Goal: Task Accomplishment & Management: Manage account settings

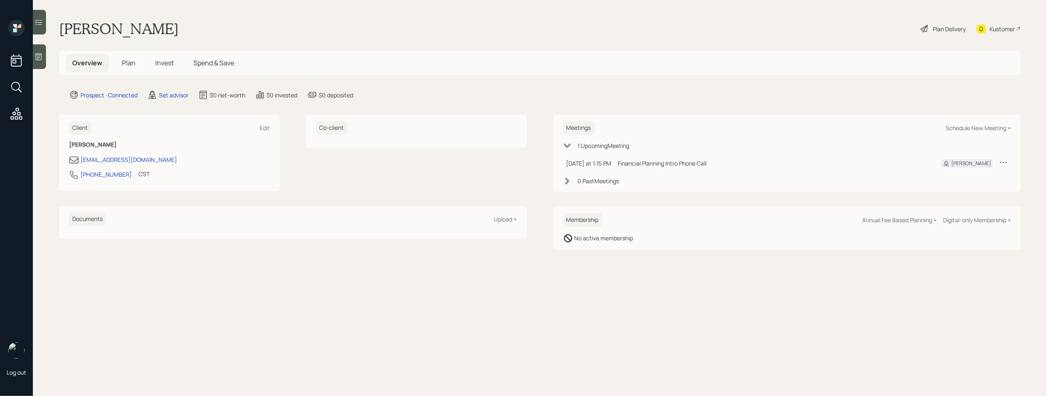
click at [40, 61] on div at bounding box center [39, 56] width 13 height 25
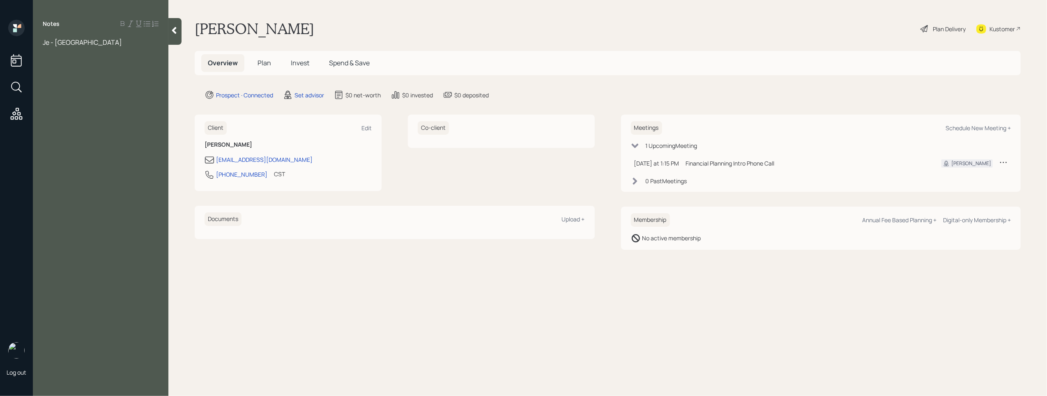
click at [1004, 161] on icon at bounding box center [1003, 162] width 8 height 8
click at [971, 176] on div "Reschedule" at bounding box center [978, 178] width 59 height 8
